Goal: Task Accomplishment & Management: Use online tool/utility

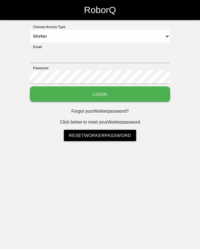
select select "Worker"
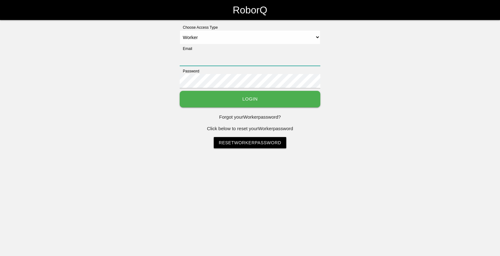
type input "[EMAIL_ADDRESS][DOMAIN_NAME]"
click at [200, 106] on button "Login" at bounding box center [250, 99] width 141 height 17
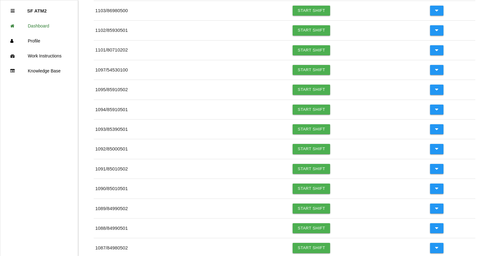
scroll to position [187, 0]
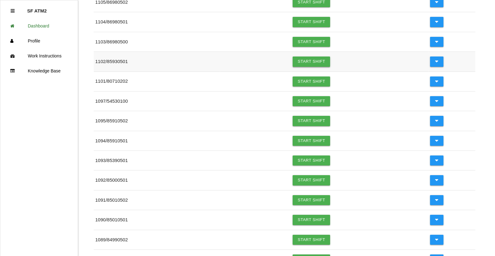
click at [200, 61] on link "Start Shift" at bounding box center [311, 62] width 37 height 10
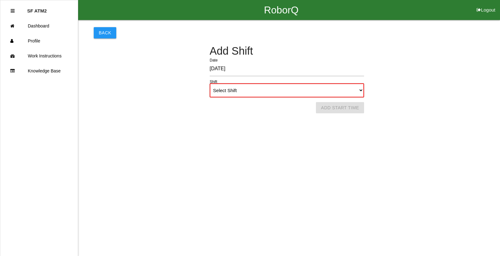
click at [200, 90] on select "Select Shift 1st Shift 2nd Shift 3rd Shift 4th Shift" at bounding box center [287, 90] width 154 height 14
select select "1"
click at [200, 83] on select "Select Shift 1st Shift 2nd Shift 3rd Shift 4th Shift" at bounding box center [287, 90] width 154 height 14
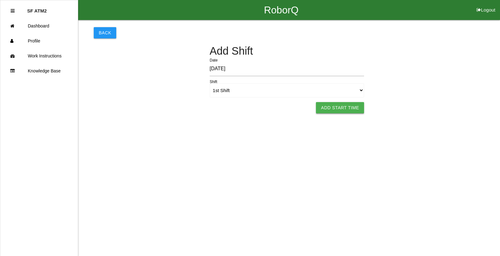
click at [200, 109] on button "Add Start Time" at bounding box center [340, 107] width 48 height 11
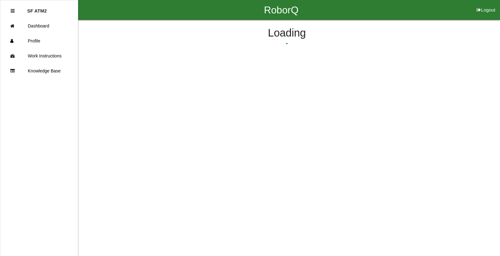
select select "6"
select select "10"
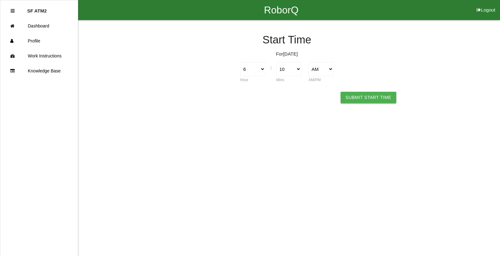
click at [200, 99] on button "Submit Start Time" at bounding box center [368, 97] width 56 height 11
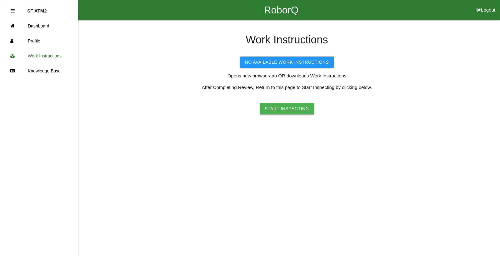
click at [200, 105] on button "Start Inspecting" at bounding box center [286, 108] width 54 height 11
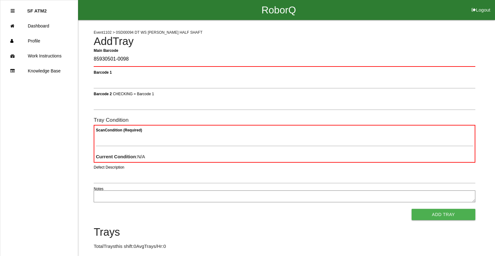
type Barcode "85930501-0098"
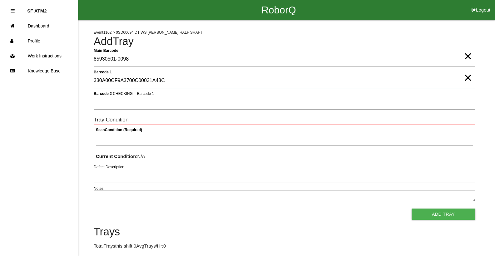
type 1 "330A00CF9A3700C00031A43C"
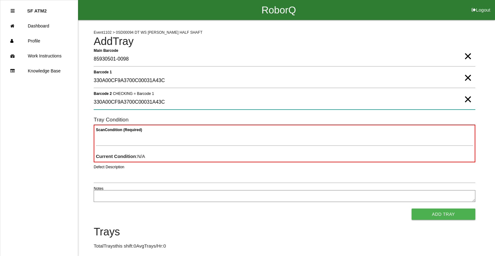
type 2 "330A00CF9A3700C00031A43C"
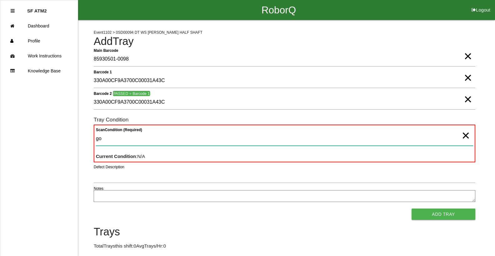
type Condition "goo"
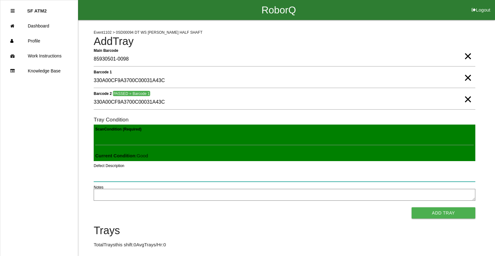
click at [200, 207] on button "Add Tray" at bounding box center [444, 212] width 64 height 11
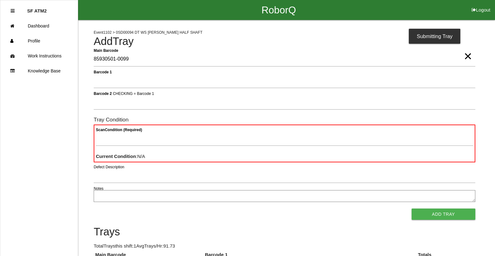
type Barcode "85930501-0099"
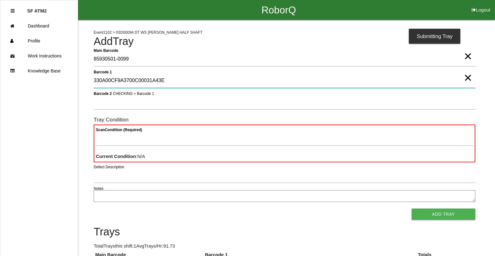
type 1 "330A00CF9A3700C00031A43E"
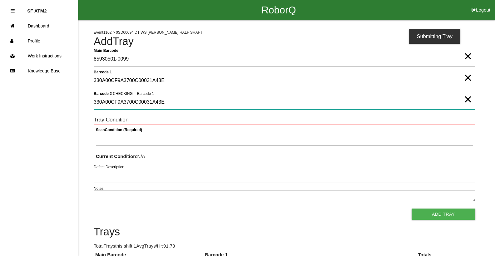
type 2 "330A00CF9A3700C00031A43E"
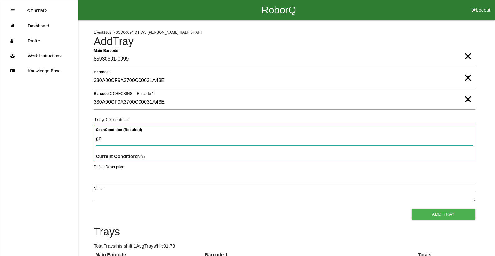
type Condition "goo"
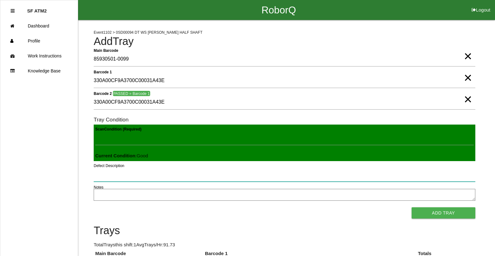
click at [200, 207] on button "Add Tray" at bounding box center [444, 212] width 64 height 11
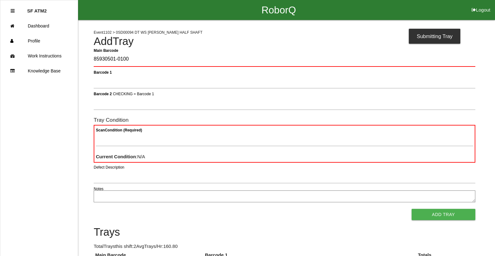
type Barcode "85930501-0100"
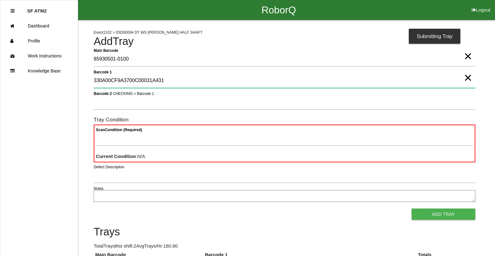
type 1 "330A00CF9A3700C00031A431"
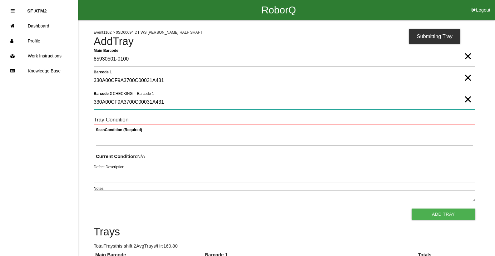
type 2 "330A00CF9A3700C00031A431"
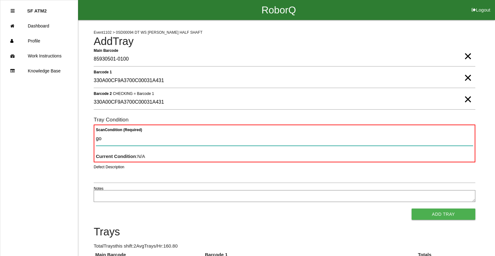
type Condition "goo"
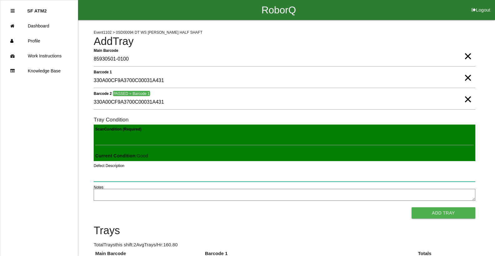
click at [200, 207] on button "Add Tray" at bounding box center [444, 212] width 64 height 11
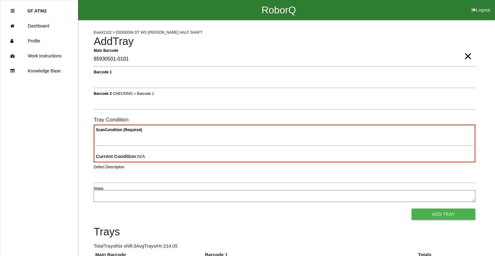
type Barcode "85930501-0101"
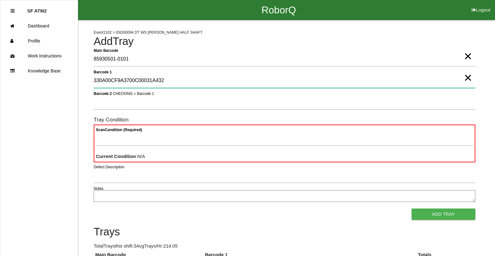
type 1 "330A00CF9A3700C00031A432"
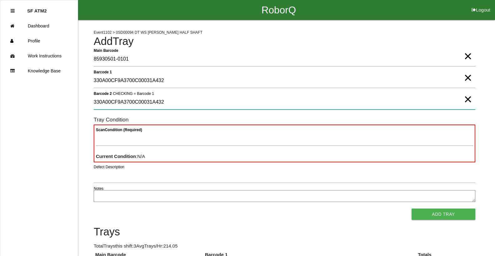
type 2 "330A00CF9A3700C00031A432"
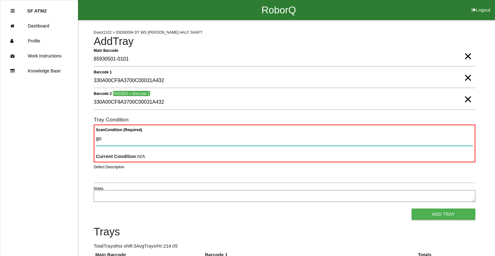
type Condition "goo"
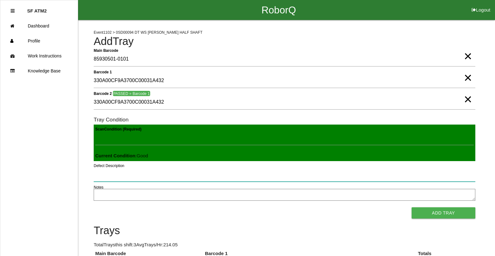
click at [200, 207] on button "Add Tray" at bounding box center [444, 212] width 64 height 11
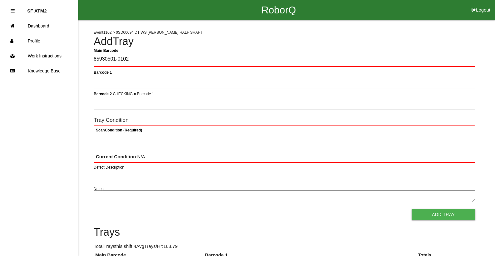
type Barcode "85930501-0102"
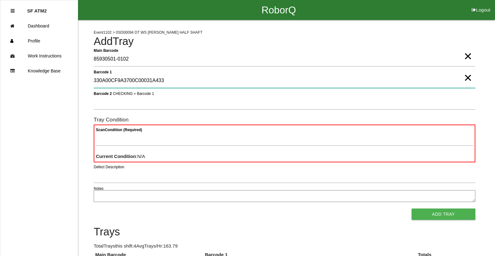
type 1 "330A00CF9A3700C00031A433"
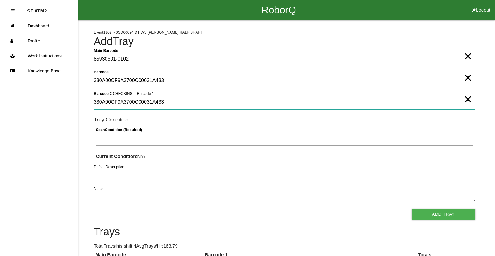
type 2 "330A00CF9A3700C00031A433"
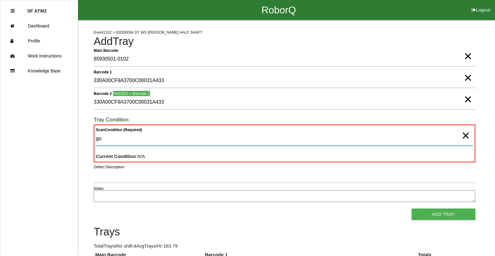
type Condition "goo"
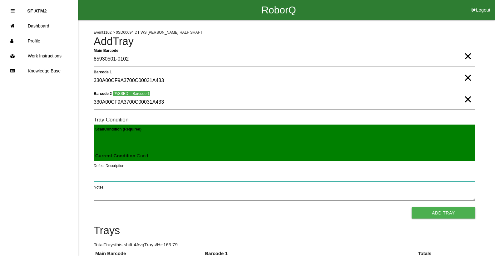
click at [200, 207] on button "Add Tray" at bounding box center [444, 212] width 64 height 11
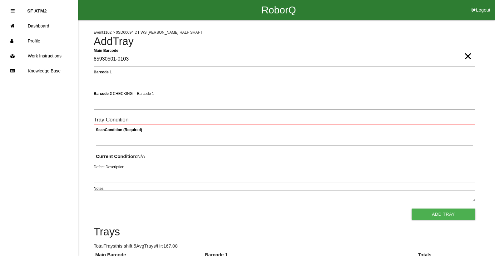
type Barcode "85930501-0103"
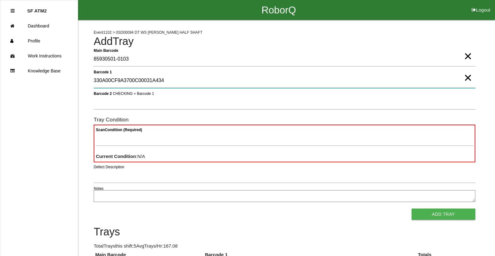
type 1 "330A00CF9A3700C00031A434"
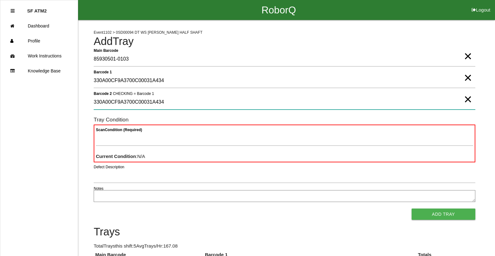
type 2 "330A00CF9A3700C00031A434"
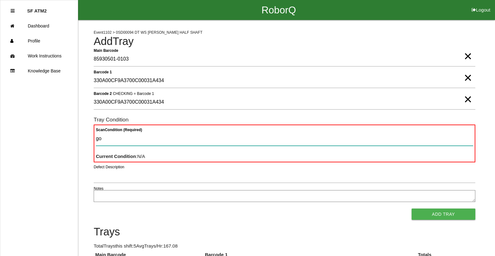
type Condition "goo"
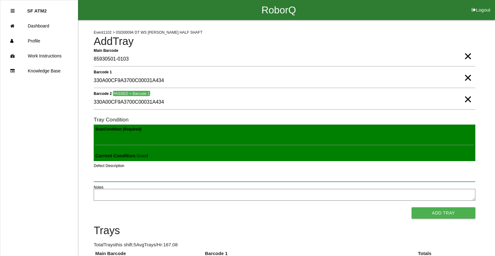
click at [200, 207] on button "Add Tray" at bounding box center [444, 212] width 64 height 11
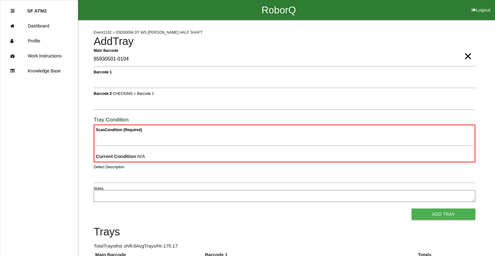
type Barcode "85930501-0104"
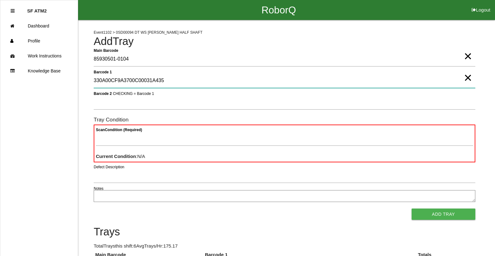
type 1 "330A00CF9A3700C00031A435"
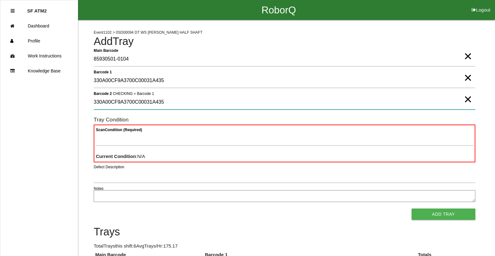
type 2 "330A00CF9A3700C00031A435"
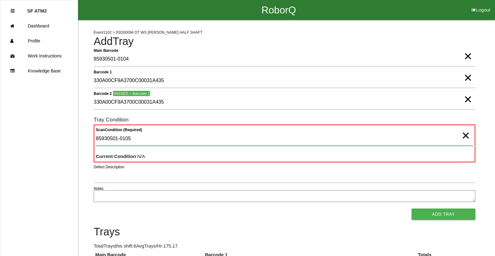
type Condition "85930501-0105"
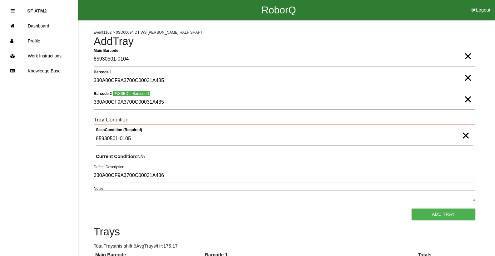
type input "330A00CF9A3700C00031A436"
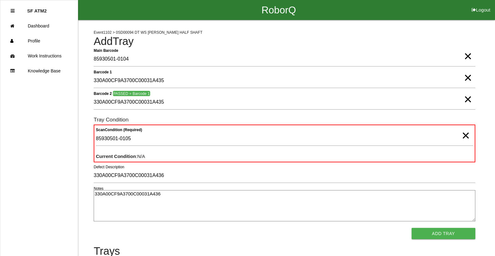
type textarea "330A00CF9A3700C00031A436"
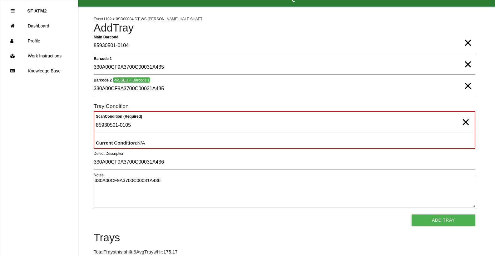
scroll to position [2, 0]
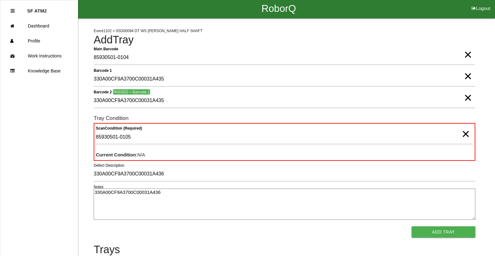
click at [200, 134] on span "×" at bounding box center [465, 127] width 8 height 12
click at [200, 98] on span "×" at bounding box center [468, 91] width 8 height 12
click at [200, 76] on span "×" at bounding box center [468, 70] width 8 height 12
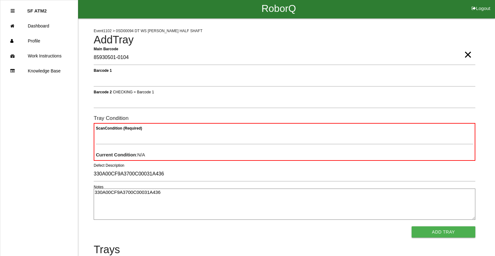
click at [200, 54] on span "×" at bounding box center [468, 48] width 8 height 12
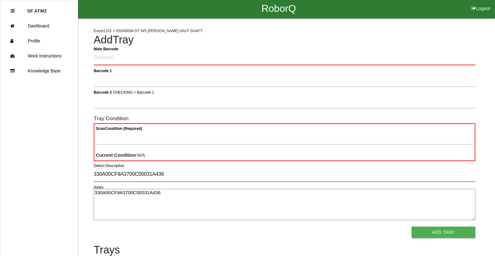
click at [171, 173] on input "330A00CF9A3700C00031A436" at bounding box center [285, 174] width 382 height 14
type input "3"
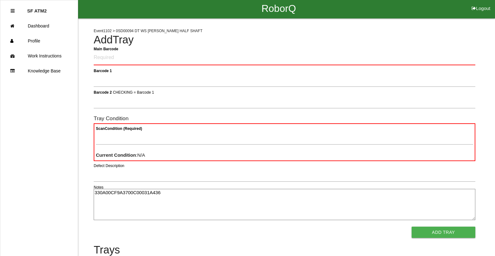
click at [182, 197] on textarea "330A00CF9A3700C00031A436" at bounding box center [285, 204] width 382 height 31
type textarea "3"
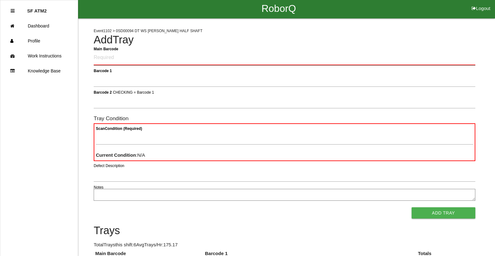
click at [200, 58] on Barcode "Main Barcode" at bounding box center [285, 58] width 382 height 15
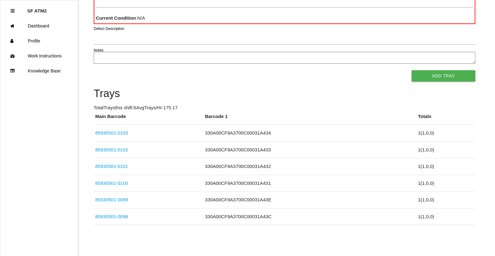
scroll to position [56, 0]
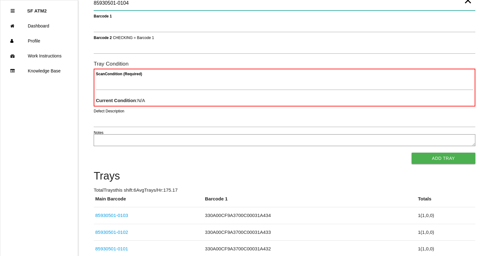
type Barcode "85930501-0104"
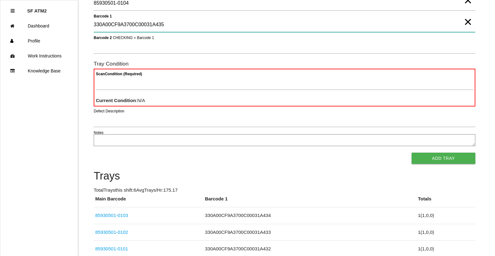
type 1 "330A00CF9A3700C00031A435"
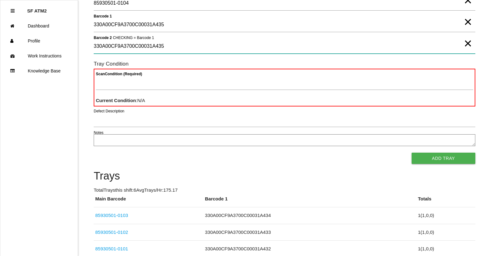
type 2 "330A00CF9A3700C00031A435"
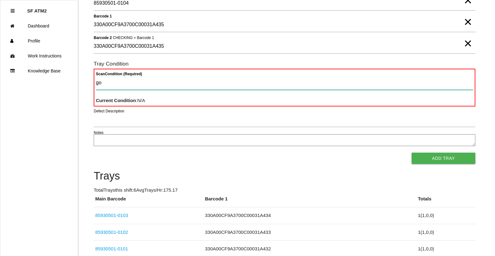
type Condition "goo"
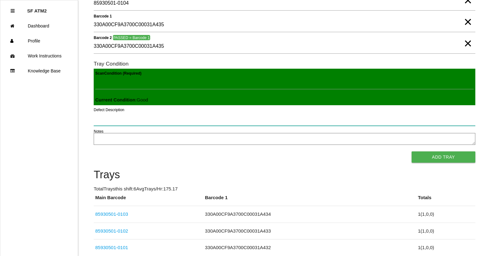
click at [200, 151] on button "Add Tray" at bounding box center [444, 156] width 64 height 11
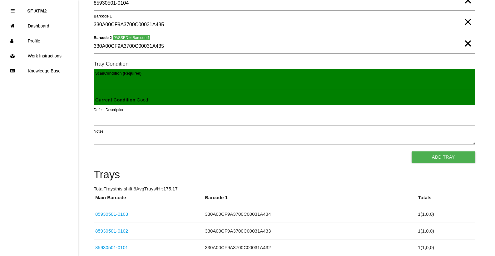
scroll to position [0, 0]
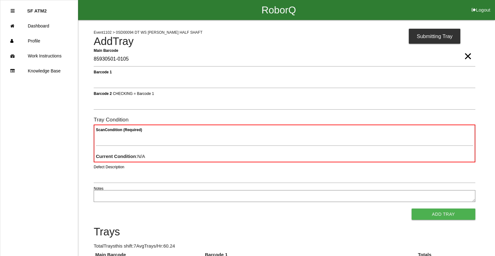
type Barcode "85930501-0105"
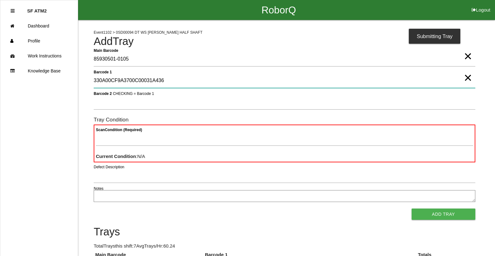
type 1 "330A00CF9A3700C00031A436"
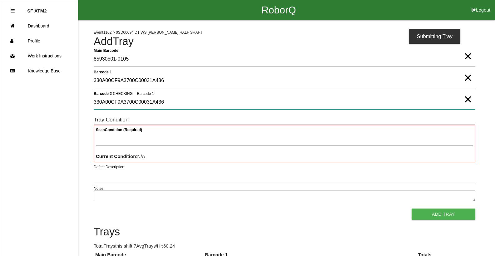
type 2 "330A00CF9A3700C00031A436"
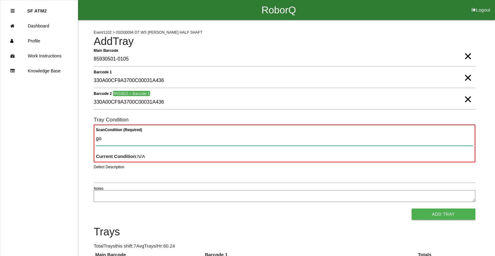
type Condition "goo"
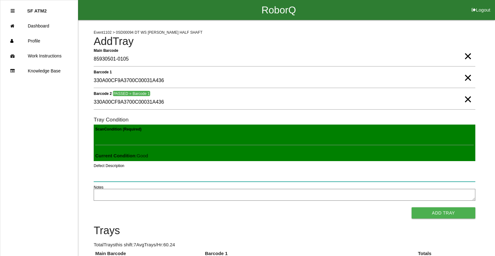
click at [200, 207] on button "Add Tray" at bounding box center [444, 212] width 64 height 11
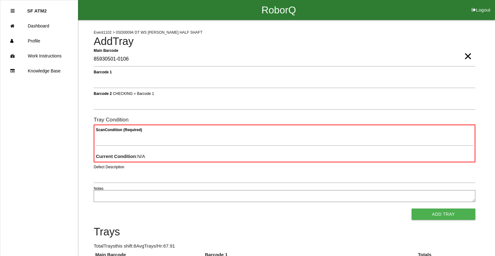
type Barcode "85930501-0106"
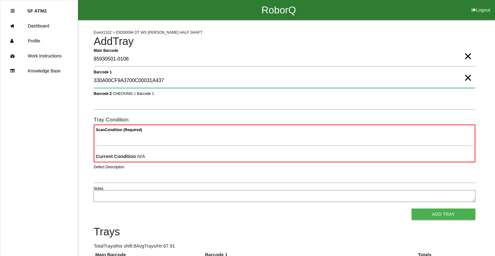
type 1 "330A00CF9A3700C00031A437"
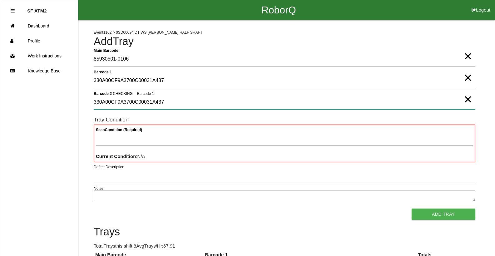
type 2 "330A00CF9A3700C00031A437"
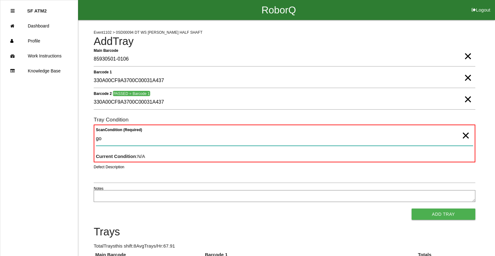
type Condition "goo"
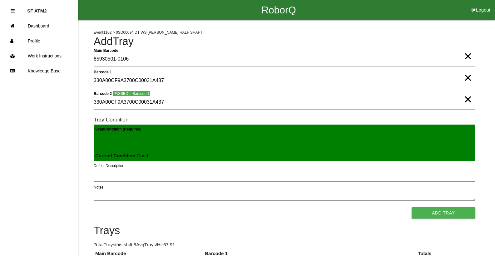
click at [200, 207] on button "Add Tray" at bounding box center [444, 212] width 64 height 11
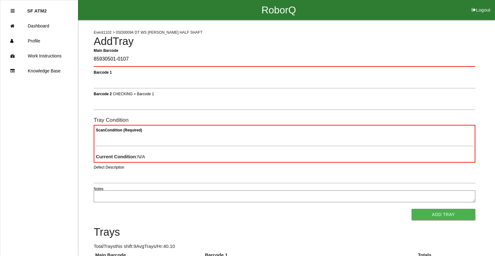
type Barcode "85930501-0107"
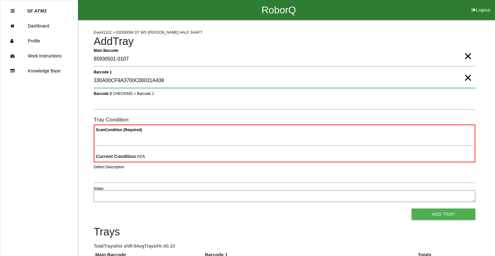
type 1 "330A00CF9A3700C00031A438"
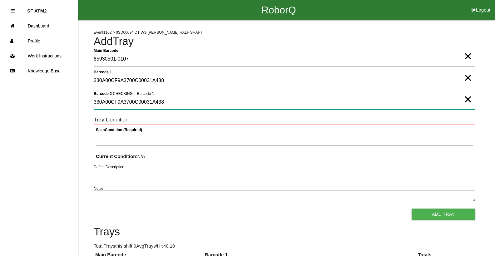
type 2 "330A00CF9A3700C00031A438"
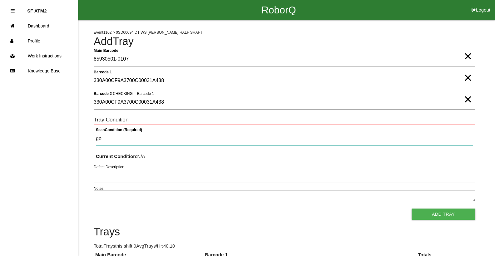
type Condition "goo"
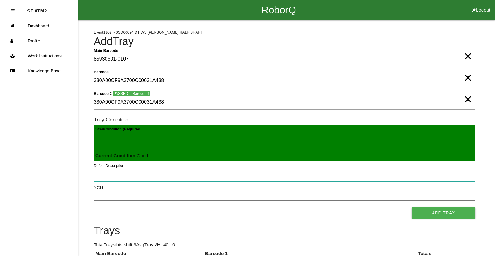
click at [200, 207] on button "Add Tray" at bounding box center [444, 212] width 64 height 11
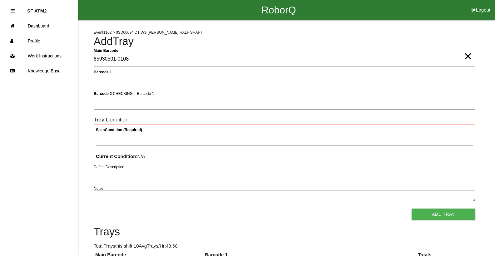
type Barcode "85930501-0108"
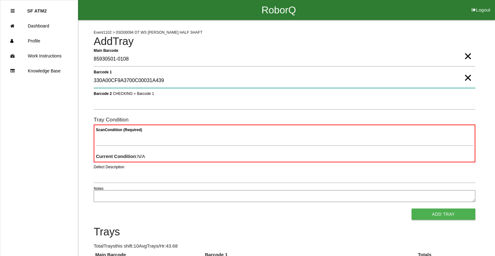
type 1 "330A00CF9A3700C00031A439"
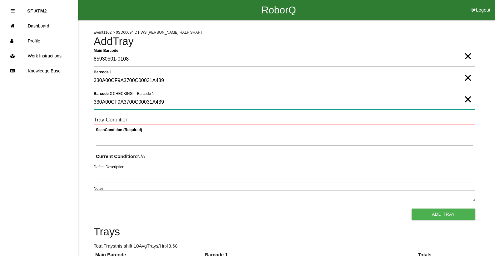
type 2 "330A00CF9A3700C00031A439"
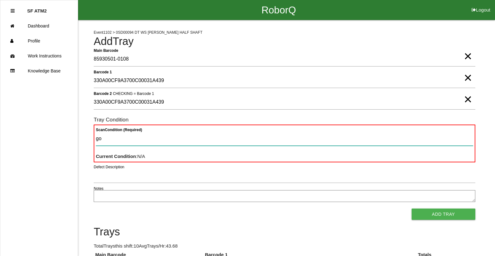
type Condition "goo"
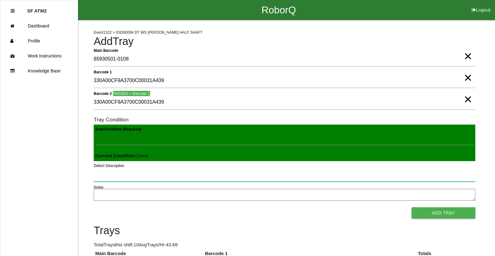
click at [200, 207] on button "Add Tray" at bounding box center [444, 212] width 64 height 11
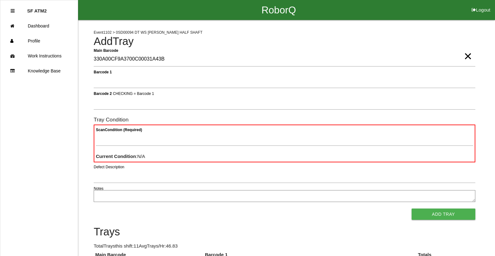
type Barcode "330A00CF9A3700C00031A43B"
click at [200, 56] on span "×" at bounding box center [468, 50] width 8 height 12
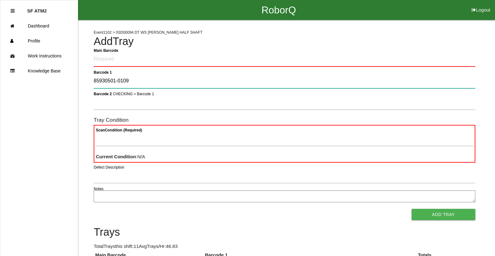
type 1 "85930501-0109"
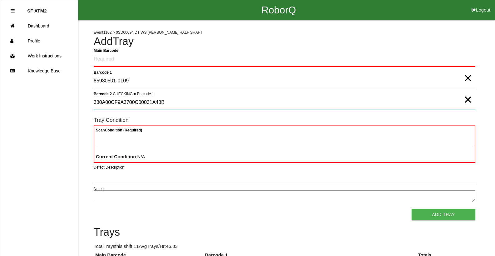
type 2 "330A00CF9A3700C00031A43B"
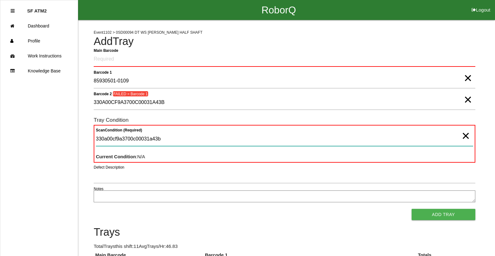
type Condition "330a00cf9a3700c00031a43b"
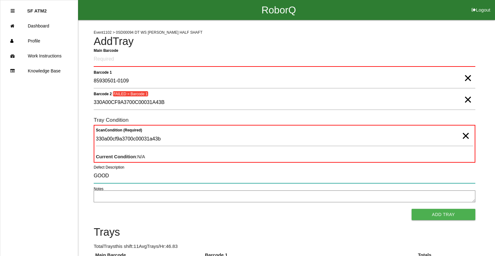
type input "GOOD"
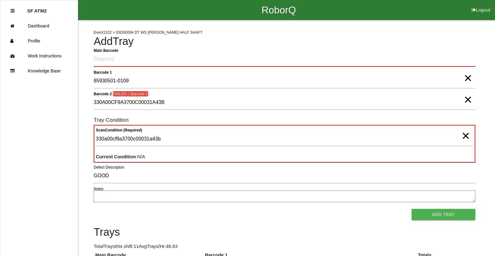
click at [200, 135] on span "×" at bounding box center [465, 129] width 8 height 12
click at [200, 100] on span "×" at bounding box center [468, 93] width 8 height 12
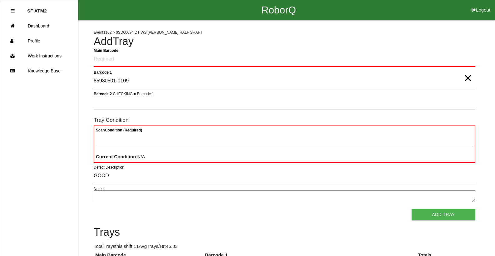
click at [200, 78] on span "×" at bounding box center [468, 72] width 8 height 12
click at [102, 59] on Barcode "Main Barcode" at bounding box center [285, 59] width 382 height 15
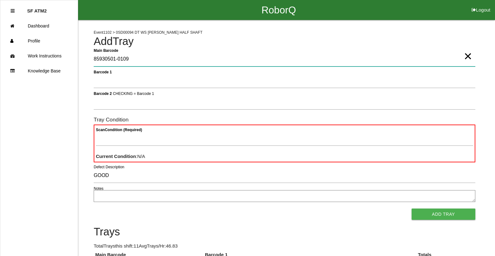
type Barcode "85930501-0109"
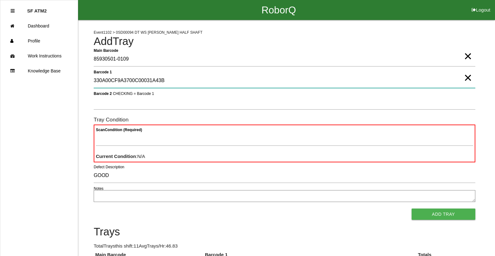
type 1 "330A00CF9A3700C00031A43B"
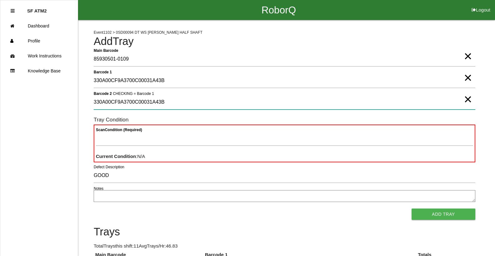
type 2 "330A00CF9A3700C00031A43B"
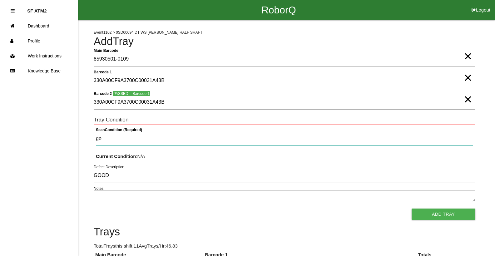
type Condition "goo"
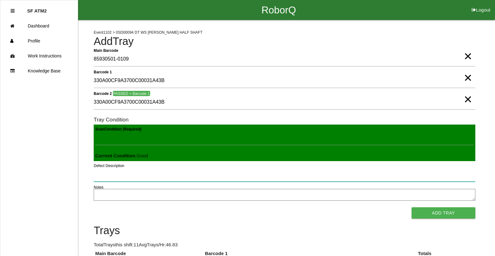
click at [200, 207] on button "Add Tray" at bounding box center [444, 212] width 64 height 11
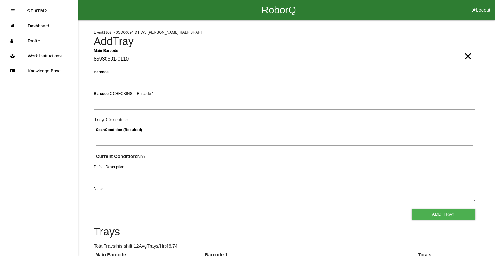
type Barcode "85930501-0110"
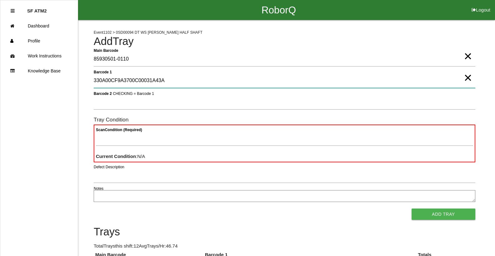
type 1 "330A00CF9A3700C00031A43A"
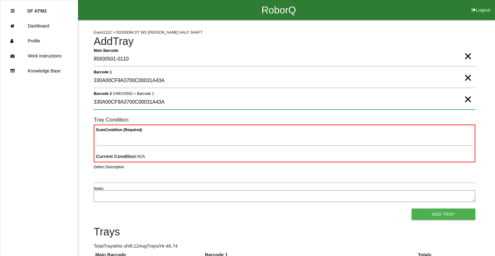
type 2 "330A00CF9A3700C00031A43A"
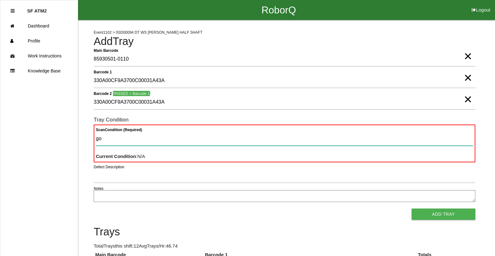
type Condition "goo"
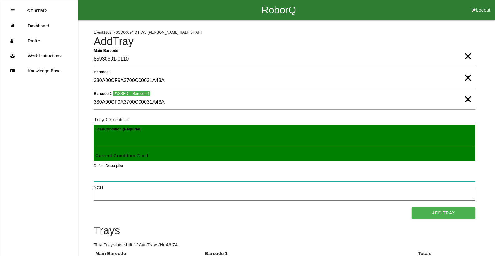
click at [200, 207] on button "Add Tray" at bounding box center [444, 212] width 64 height 11
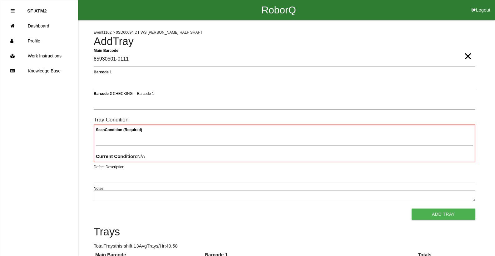
type Barcode "85930501-0111"
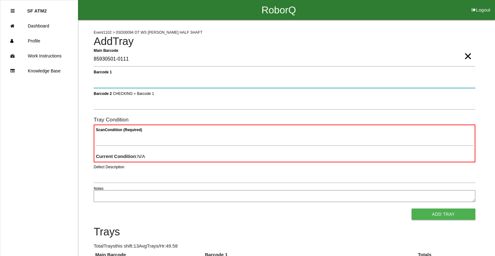
click at [200, 209] on button "Add Tray" at bounding box center [444, 214] width 64 height 11
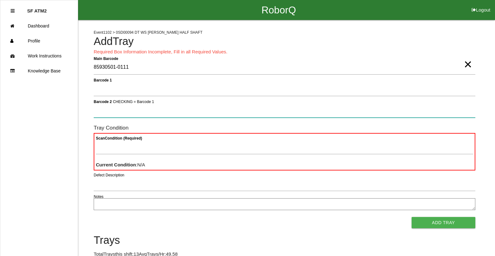
click at [200, 217] on button "Add Tray" at bounding box center [444, 222] width 64 height 11
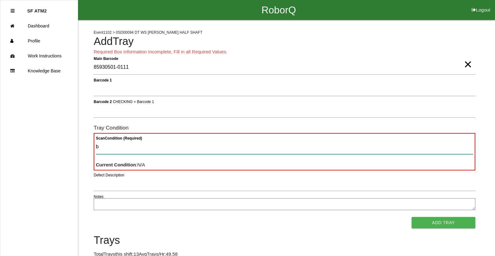
type Condition "ba"
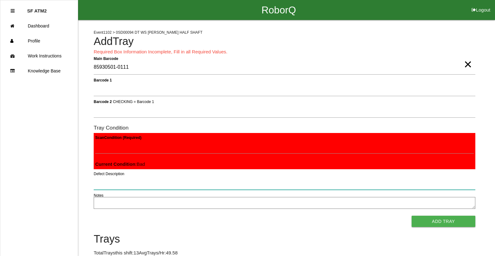
click at [200, 216] on button "Add Tray" at bounding box center [444, 221] width 64 height 11
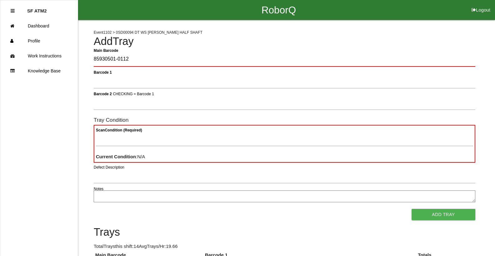
type Barcode "85930501-0112"
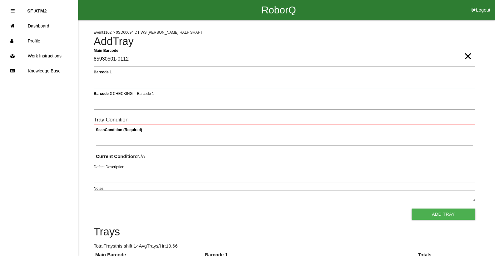
click at [200, 209] on button "Add Tray" at bounding box center [444, 214] width 64 height 11
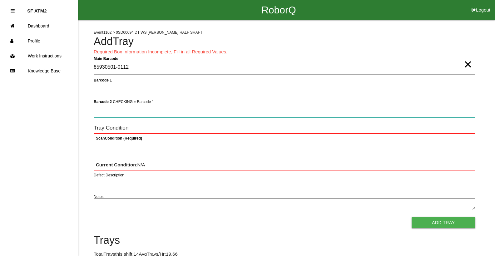
click at [200, 217] on button "Add Tray" at bounding box center [444, 222] width 64 height 11
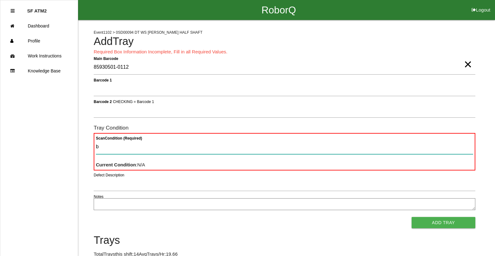
type Condition "ba"
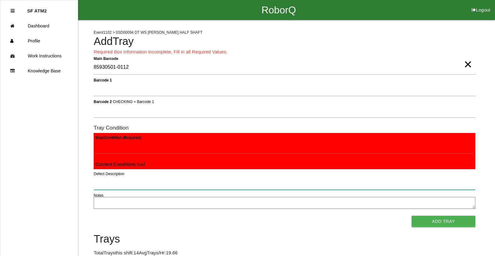
click at [200, 216] on button "Add Tray" at bounding box center [444, 221] width 64 height 11
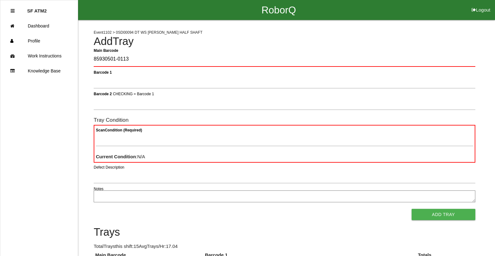
type Barcode "85930501-0113"
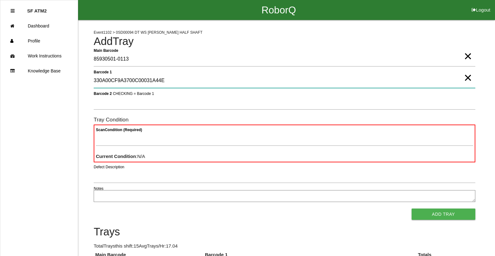
type 1 "330A00CF9A3700C00031A44E"
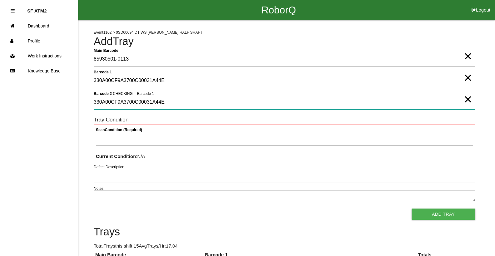
type 2 "330A00CF9A3700C00031A44E"
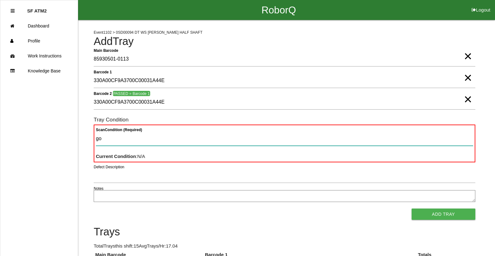
type Condition "goo"
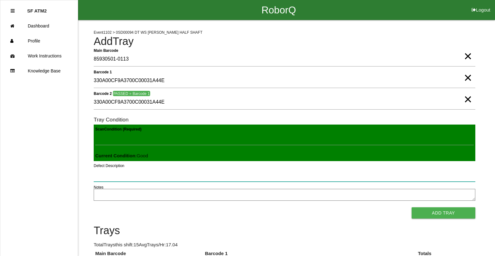
click at [200, 207] on button "Add Tray" at bounding box center [444, 212] width 64 height 11
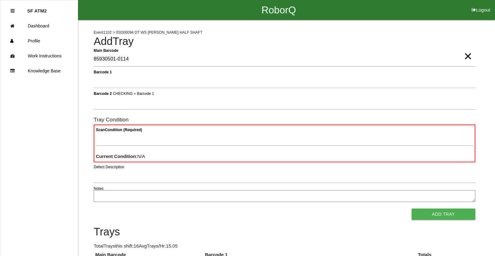
type Barcode "85930501-0114"
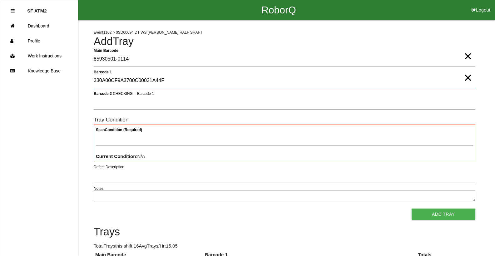
type 1 "330A00CF9A3700C00031A44F"
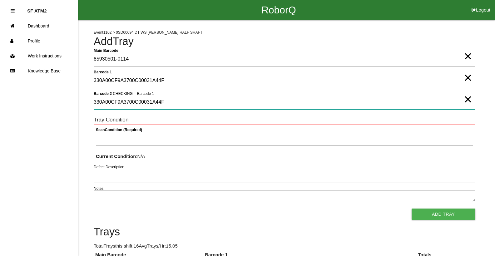
type 2 "330A00CF9A3700C00031A44F"
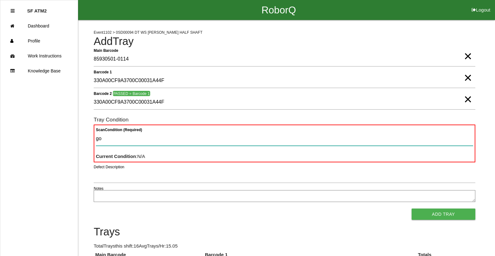
type Condition "goo"
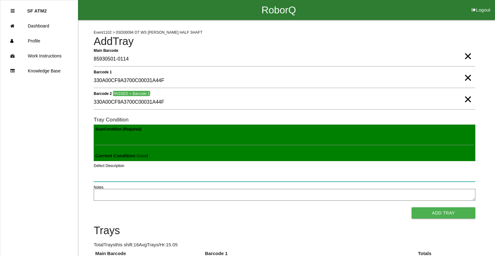
click at [200, 207] on button "Add Tray" at bounding box center [444, 212] width 64 height 11
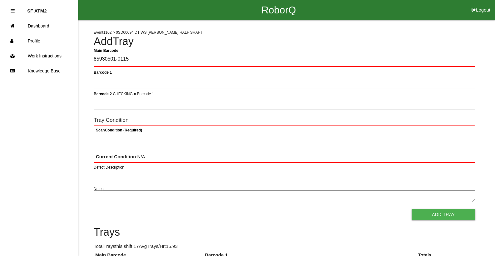
type Barcode "85930501-0115"
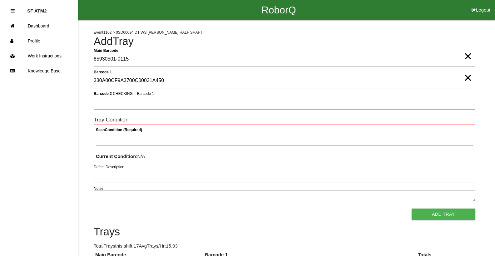
type 1 "330A00CF9A3700C00031A450"
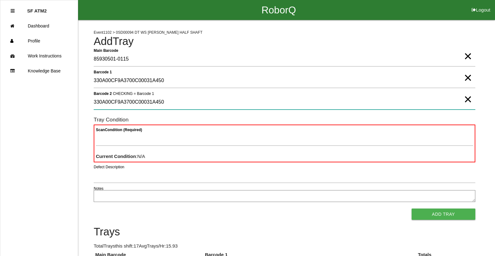
type 2 "330A00CF9A3700C00031A450"
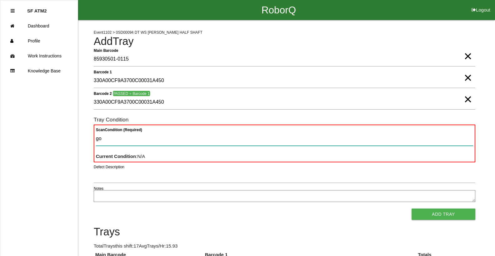
type Condition "goo"
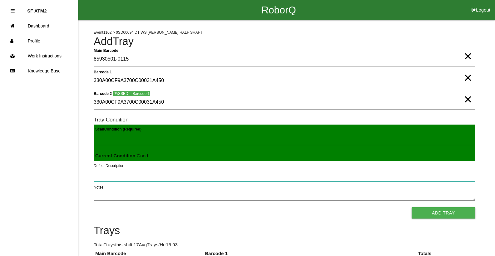
click at [200, 207] on button "Add Tray" at bounding box center [444, 212] width 64 height 11
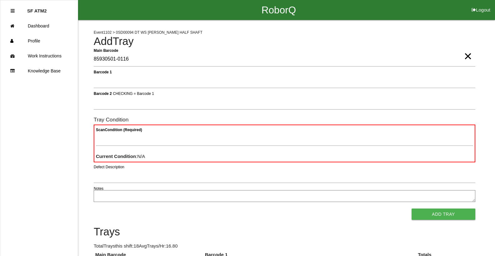
type Barcode "85930501-0116"
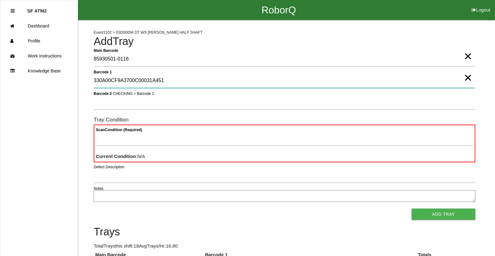
type 1 "330A00CF9A3700C00031A451"
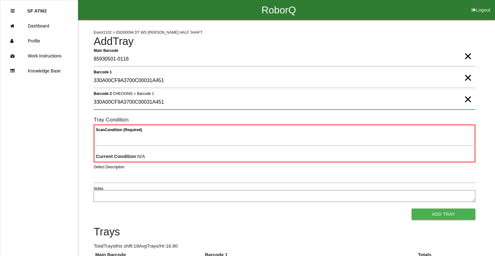
type 2 "330A00CF9A3700C00031A451"
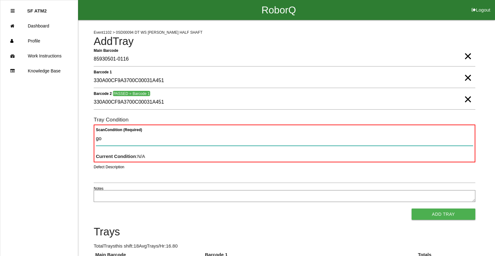
type Condition "goo"
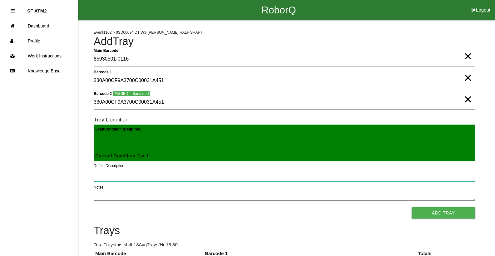
click at [200, 207] on button "Add Tray" at bounding box center [444, 212] width 64 height 11
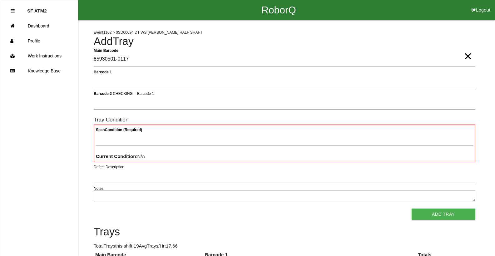
type Barcode "85930501-0117"
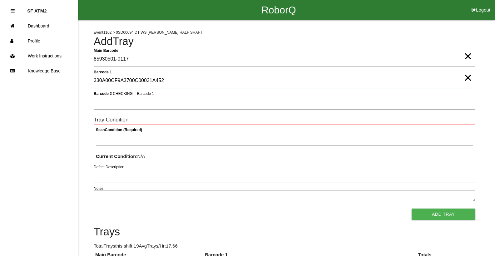
type 1 "330A00CF9A3700C00031A452"
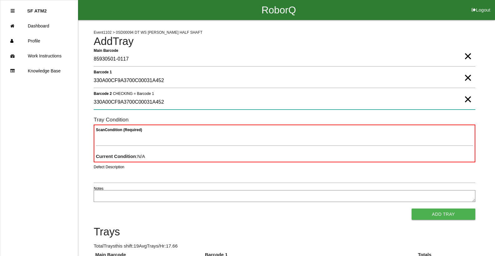
type 2 "330A00CF9A3700C00031A452"
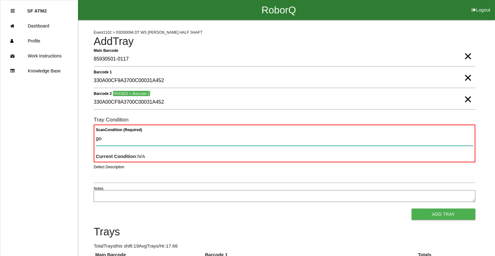
type Condition "goo"
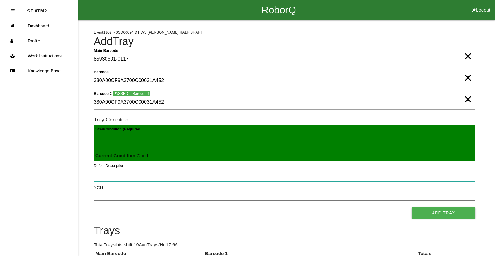
click at [200, 207] on button "Add Tray" at bounding box center [444, 212] width 64 height 11
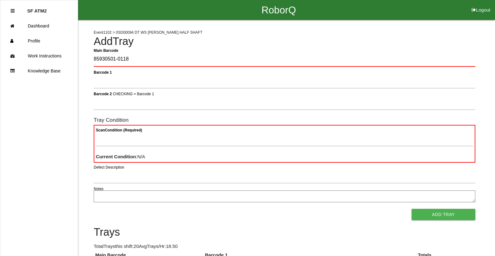
type Barcode "85930501-0118"
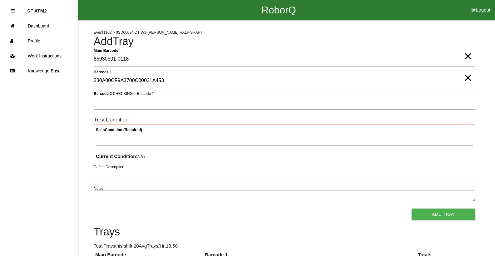
type 1 "330A00CF9A3700C00031A453"
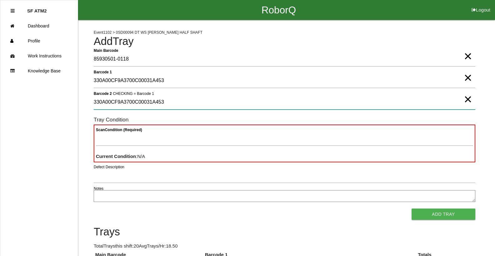
type 2 "330A00CF9A3700C00031A453"
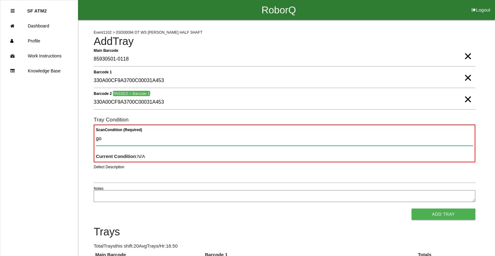
type Condition "goo"
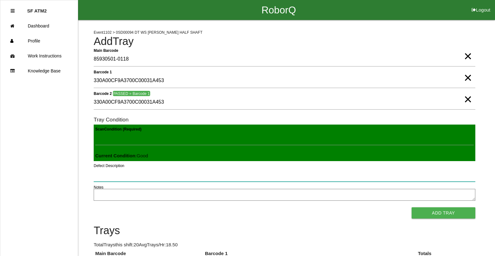
click at [200, 207] on button "Add Tray" at bounding box center [444, 212] width 64 height 11
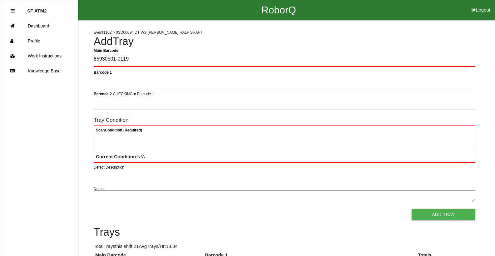
type Barcode "85930501-0119"
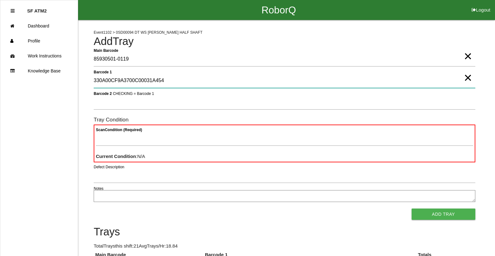
type 1 "330A00CF9A3700C00031A454"
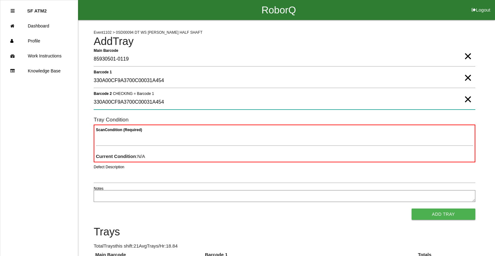
type 2 "330A00CF9A3700C00031A454"
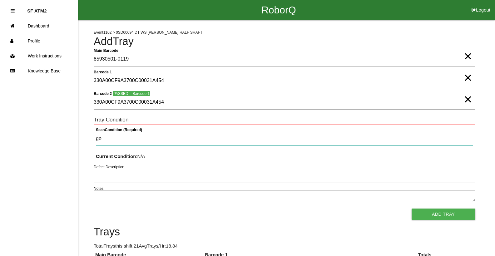
type Condition "goo"
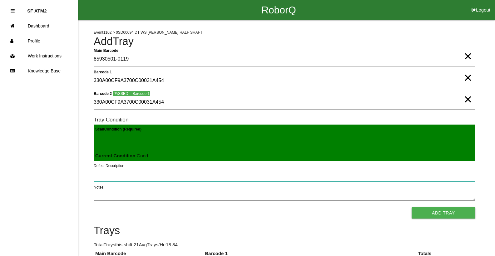
click at [200, 207] on button "Add Tray" at bounding box center [444, 212] width 64 height 11
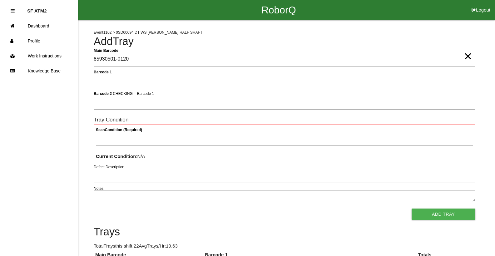
type Barcode "85930501-0120"
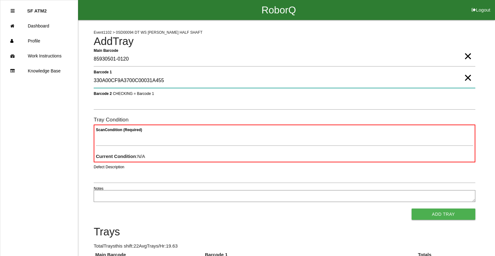
type 1 "330A00CF9A3700C00031A455"
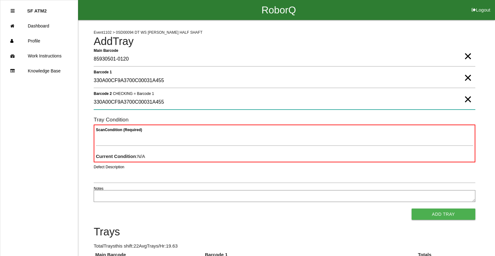
type 2 "330A00CF9A3700C00031A455"
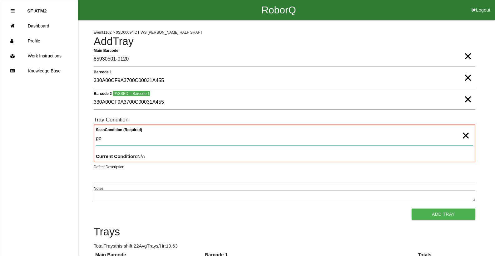
type Condition "goo"
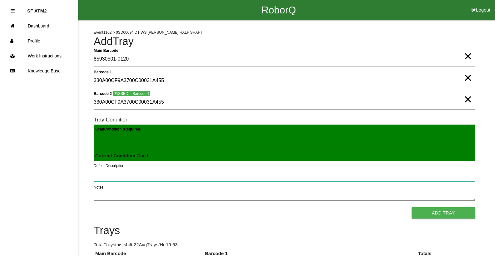
click at [200, 207] on button "Add Tray" at bounding box center [444, 212] width 64 height 11
